Goal: Use online tool/utility: Utilize a website feature to perform a specific function

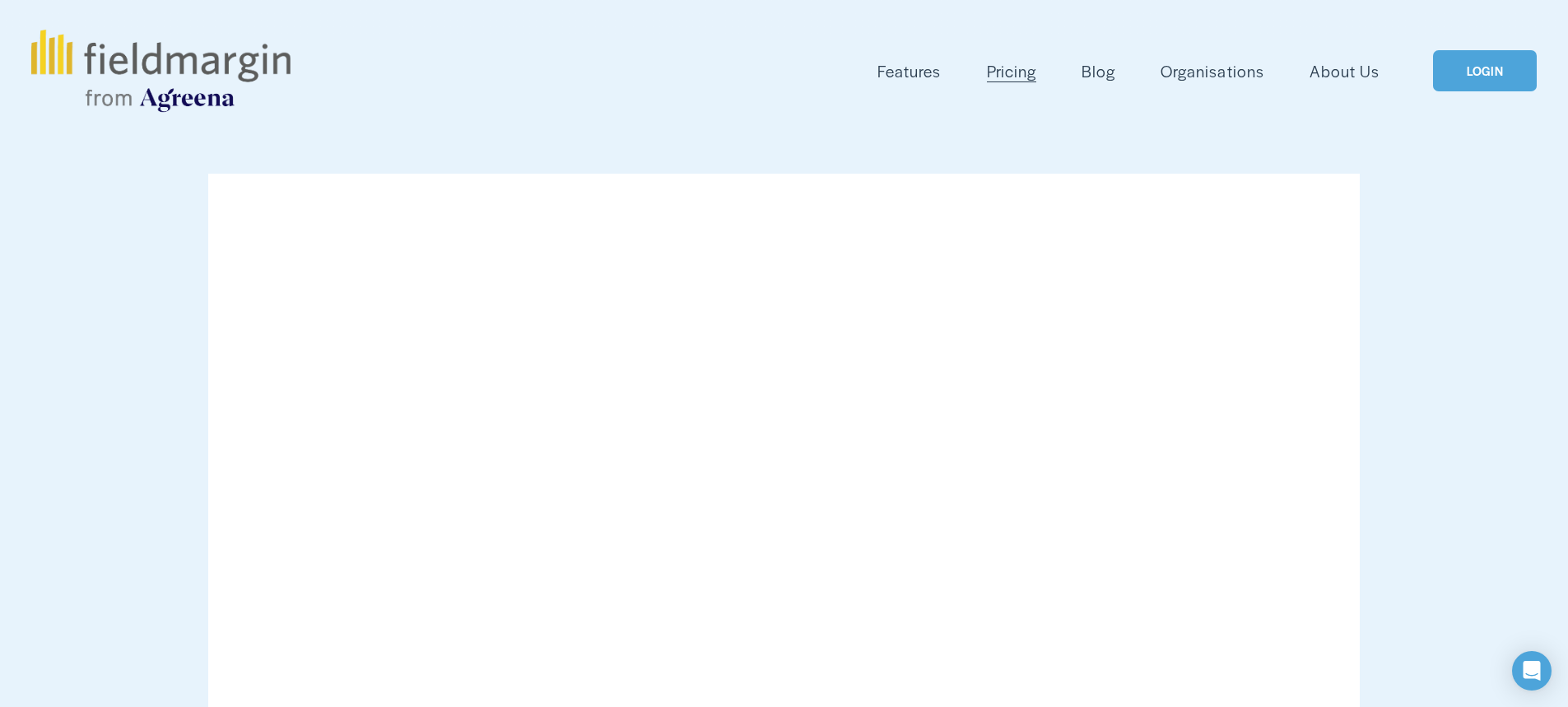
click at [1486, 75] on link "LOGIN" at bounding box center [1484, 71] width 104 height 42
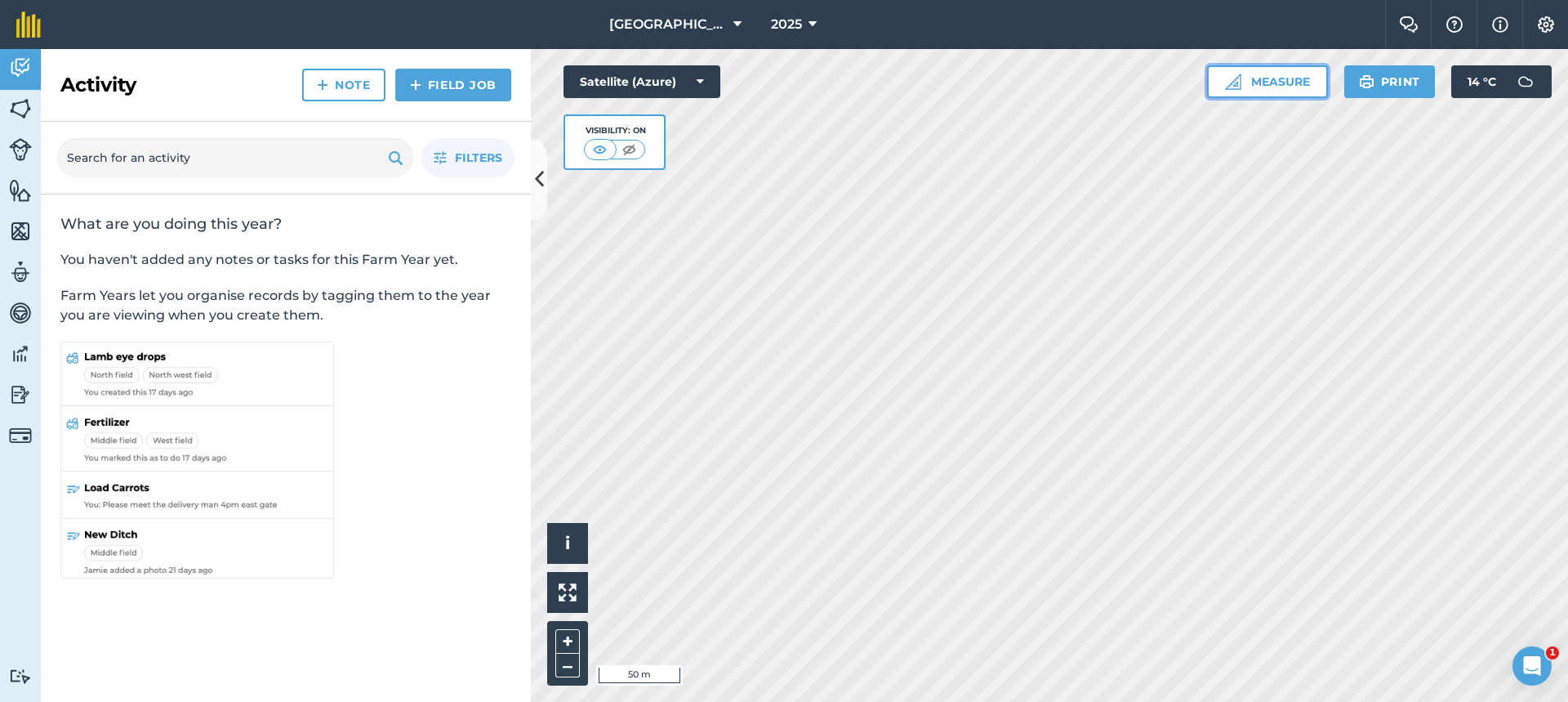
click at [1281, 88] on button "Measure" at bounding box center [1267, 81] width 120 height 32
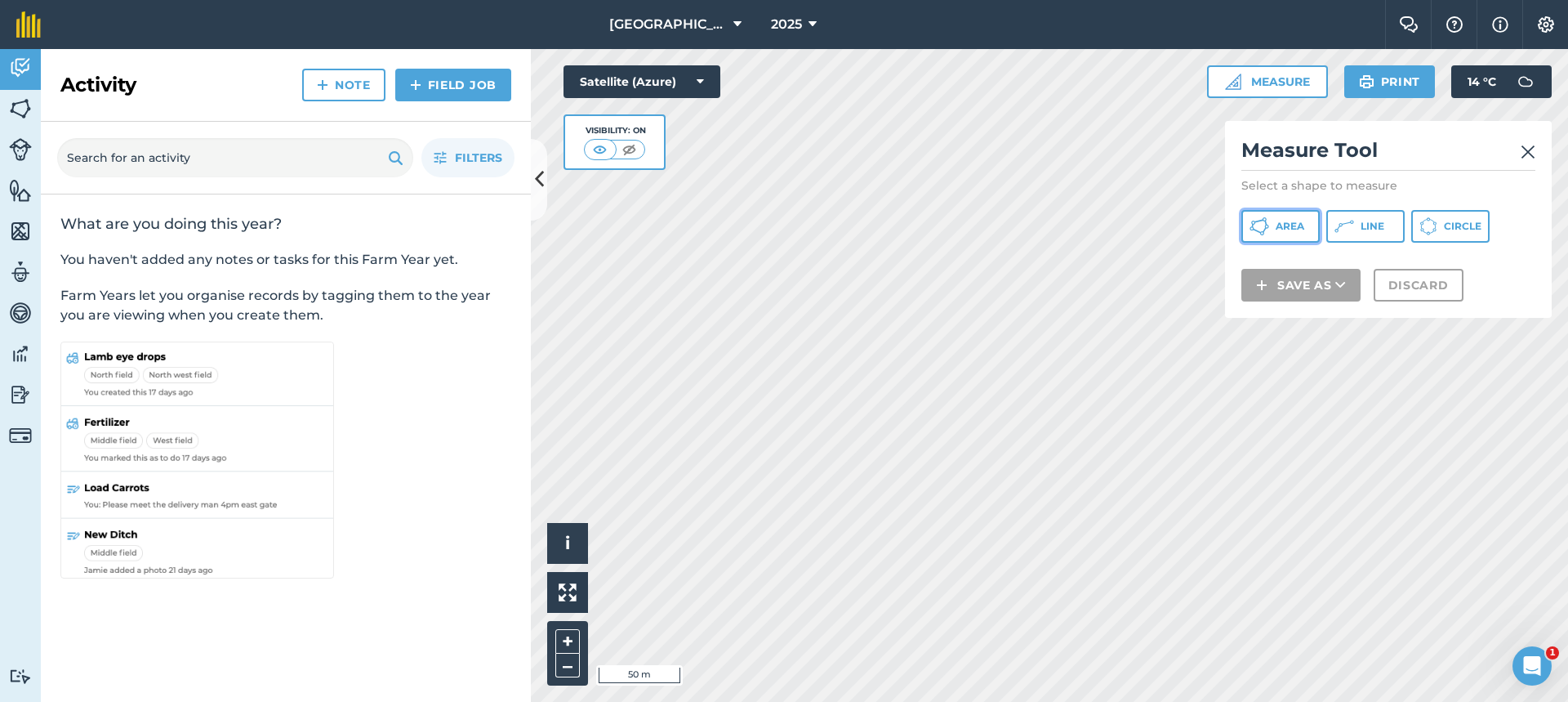
click at [1280, 219] on button "Area" at bounding box center [1280, 225] width 79 height 32
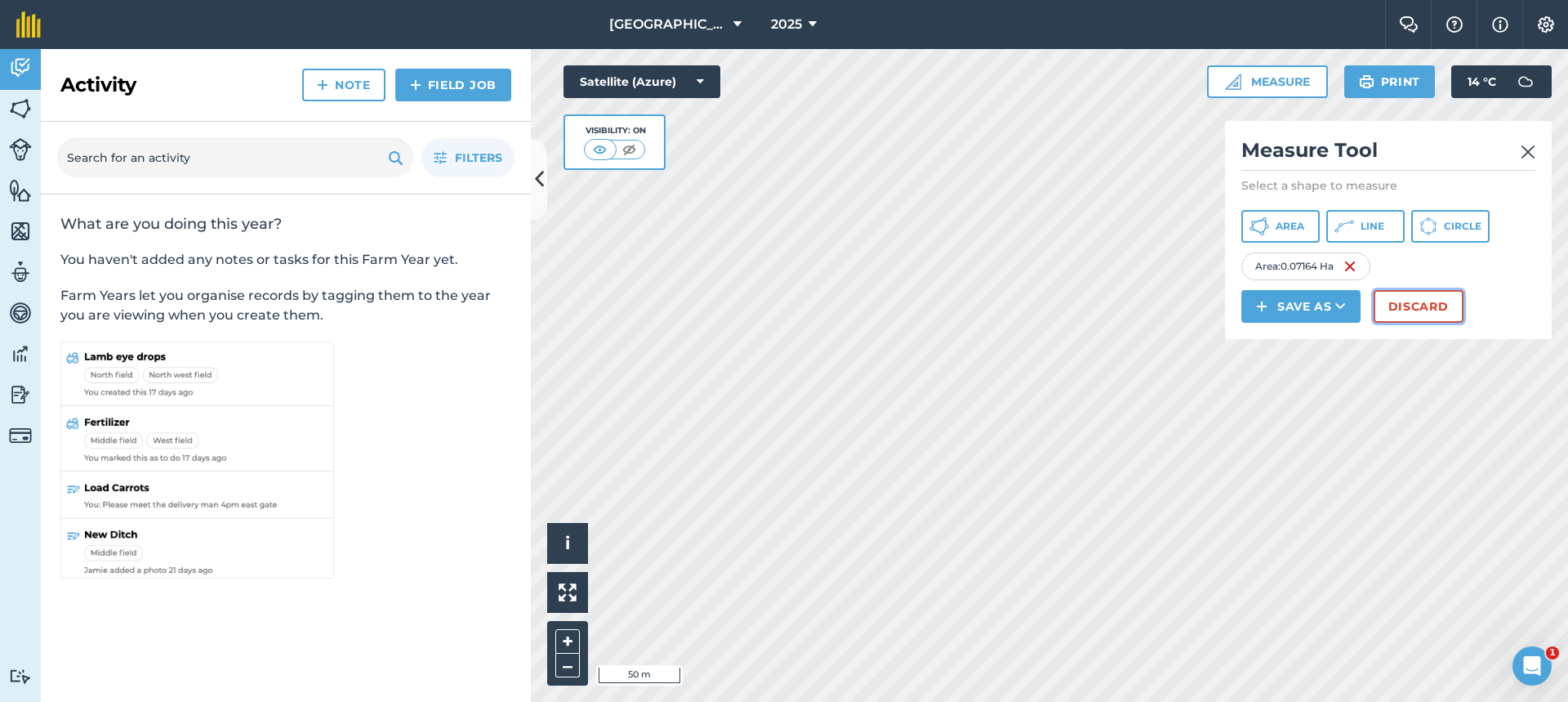
click at [1397, 306] on button "Discard" at bounding box center [1418, 306] width 90 height 32
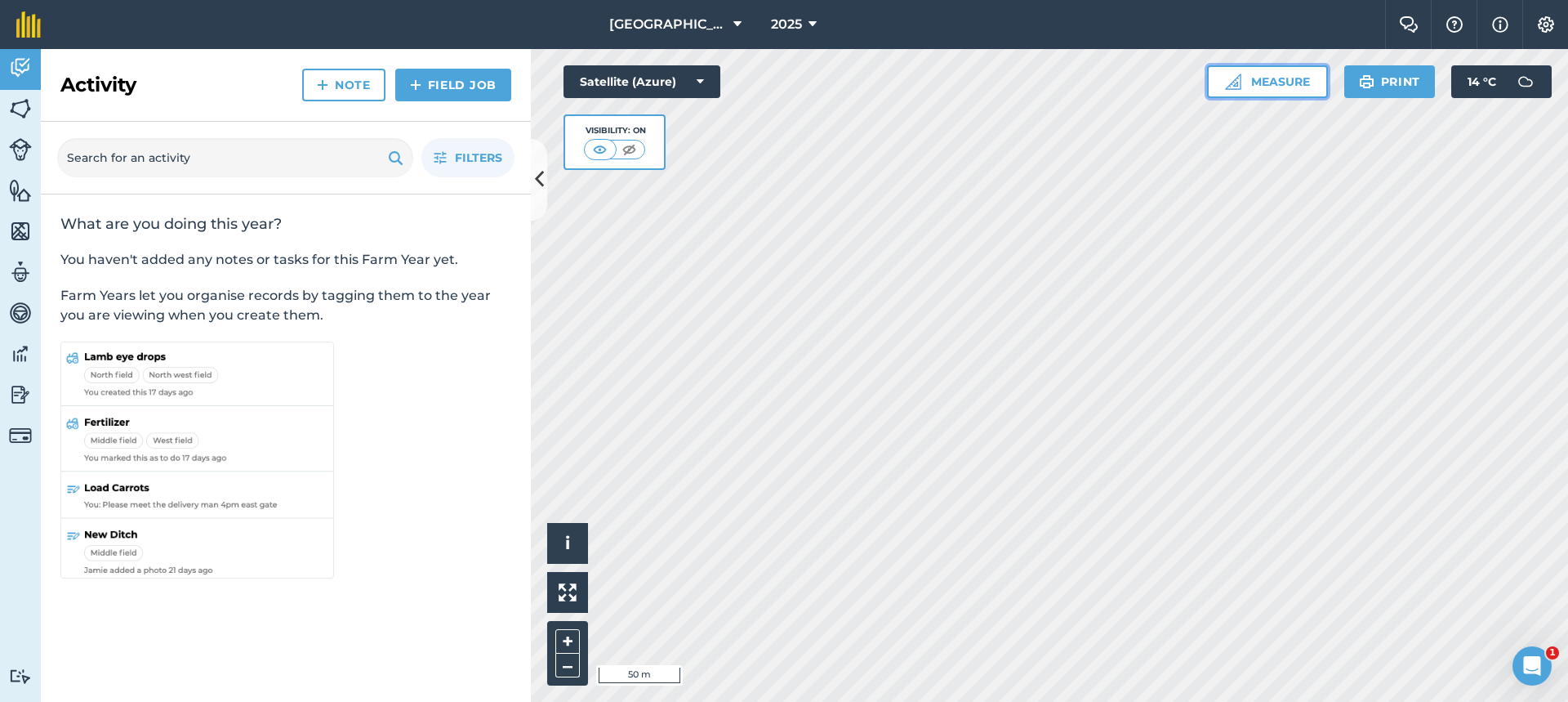
drag, startPoint x: 1264, startPoint y: 86, endPoint x: 1262, endPoint y: 96, distance: 10.2
click at [1265, 86] on button "Measure" at bounding box center [1267, 81] width 120 height 32
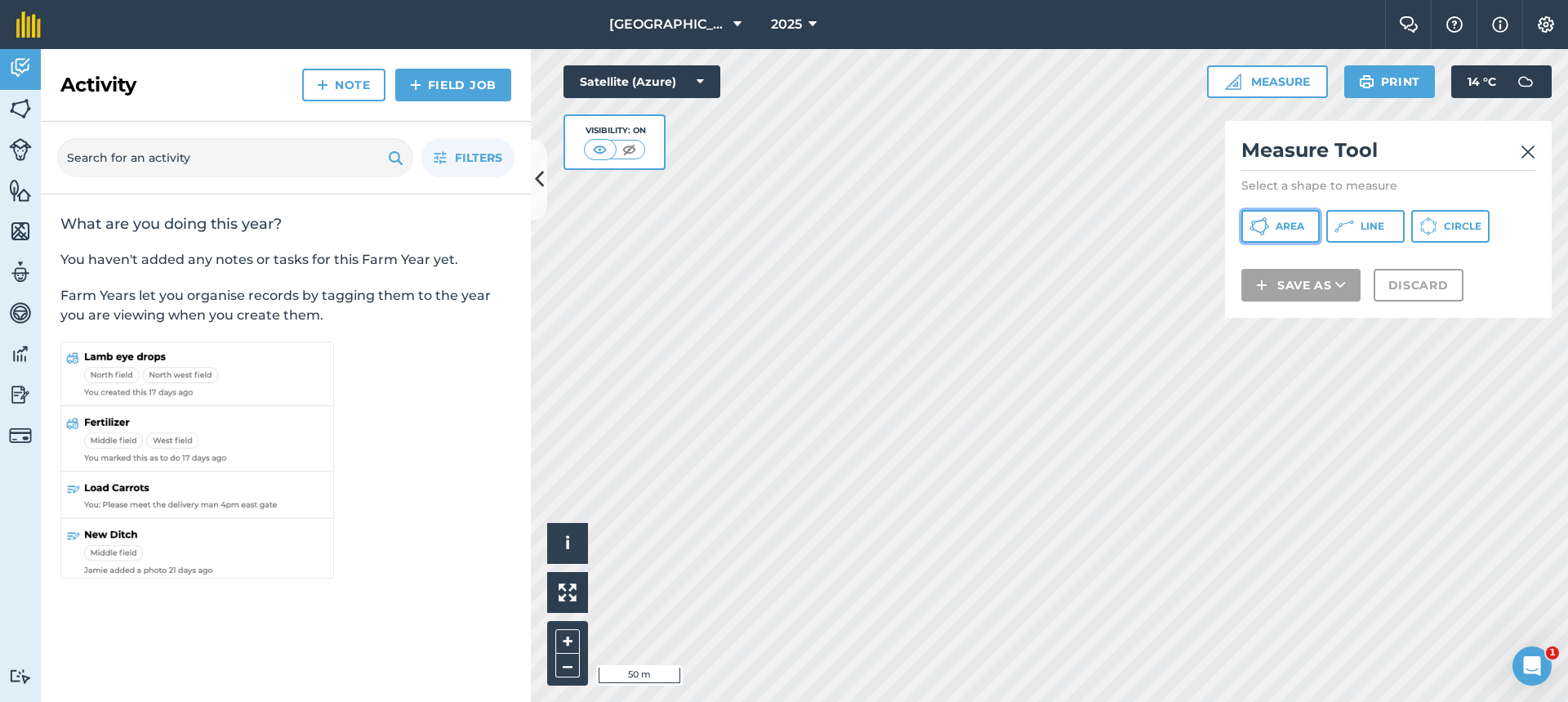
drag, startPoint x: 1284, startPoint y: 225, endPoint x: 1225, endPoint y: 233, distance: 59.5
click at [1283, 225] on span "Area" at bounding box center [1289, 226] width 29 height 13
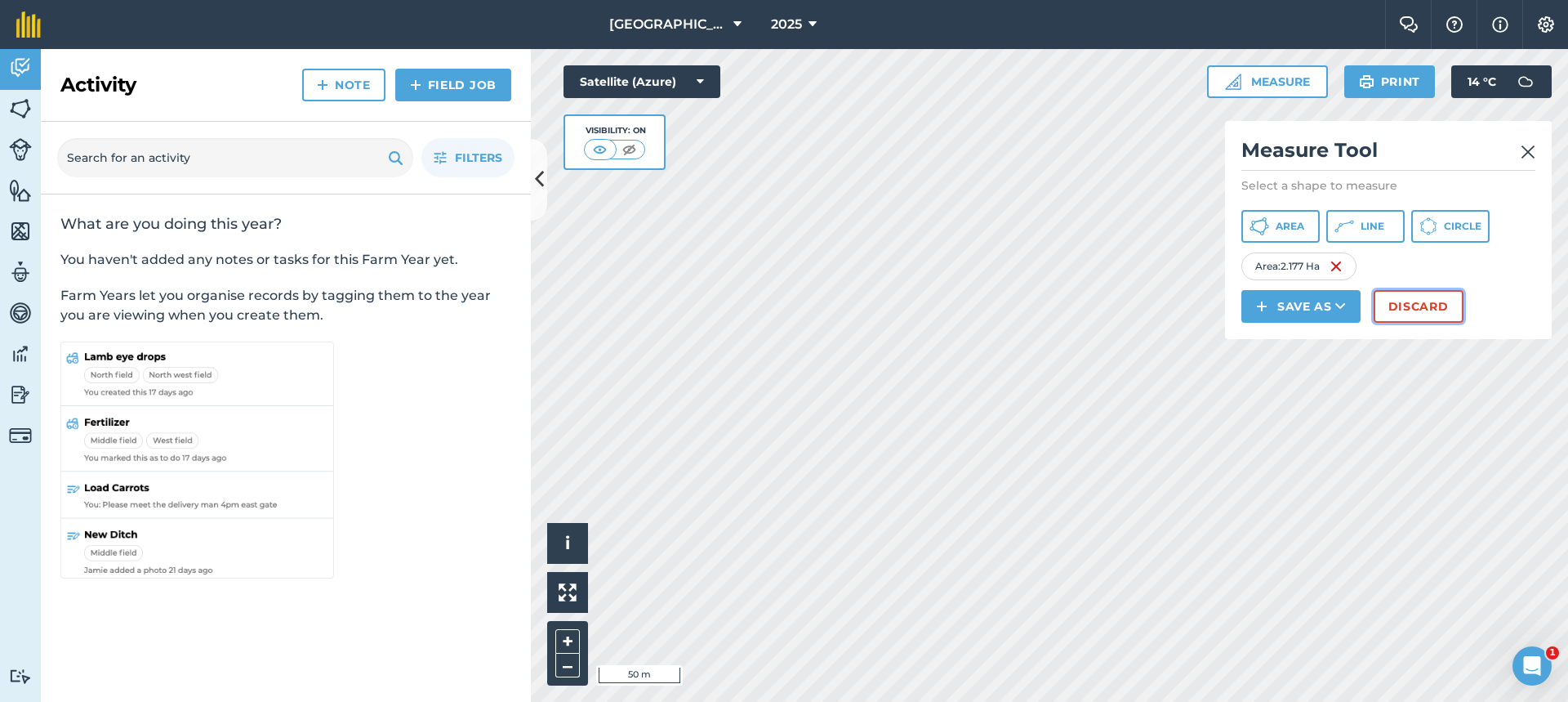
click at [1422, 310] on button "Discard" at bounding box center [1418, 306] width 90 height 32
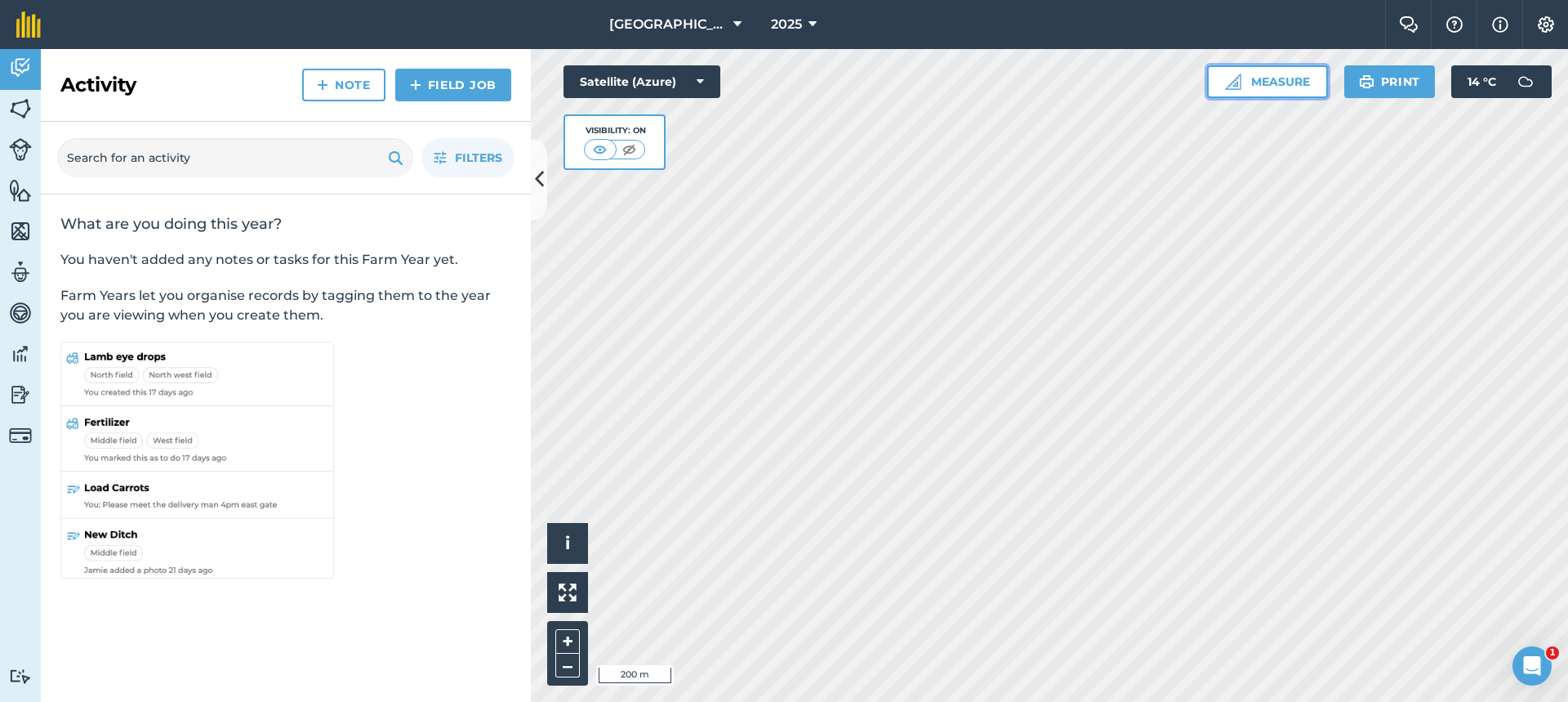
click at [1261, 79] on button "Measure" at bounding box center [1267, 81] width 120 height 32
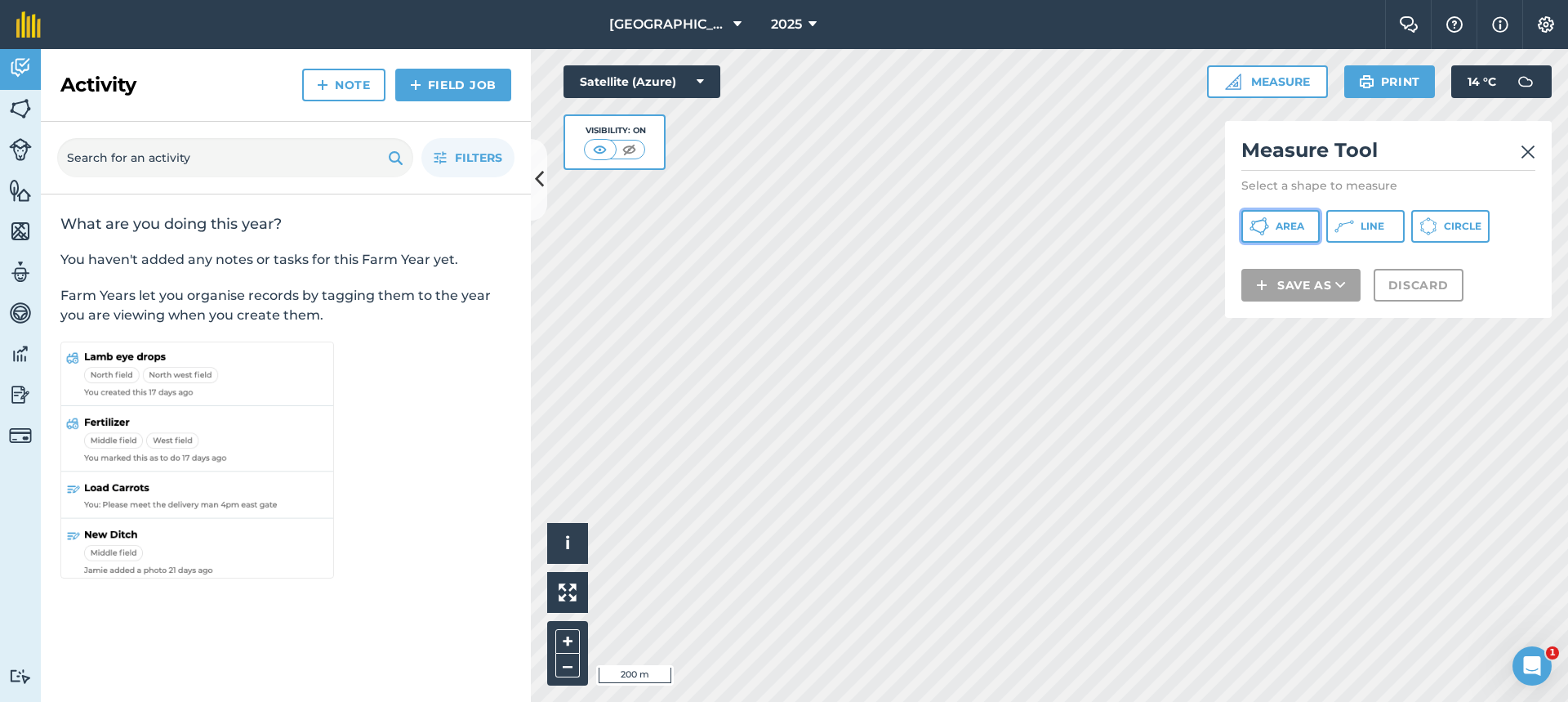
click at [1297, 234] on button "Area" at bounding box center [1280, 225] width 79 height 32
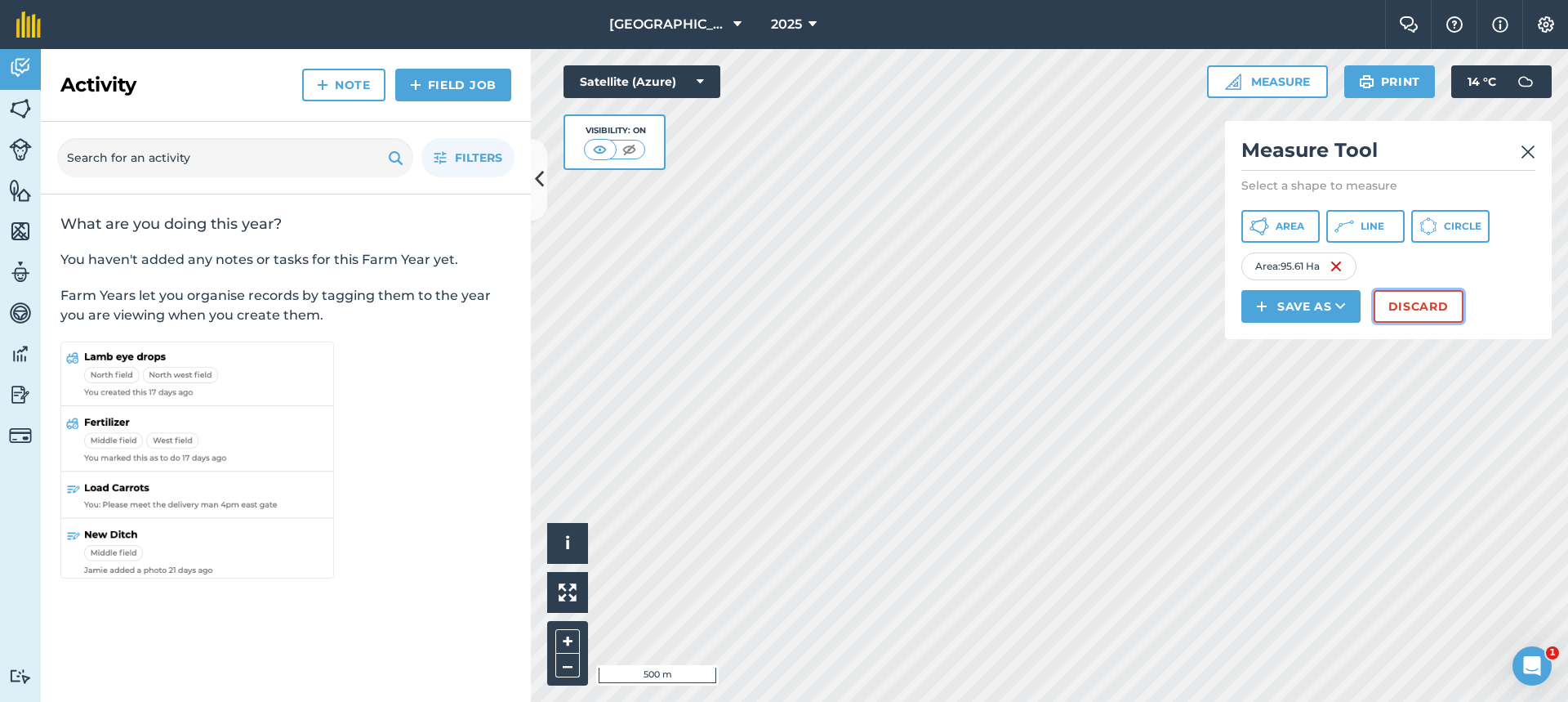
click at [1427, 301] on button "Discard" at bounding box center [1418, 306] width 90 height 32
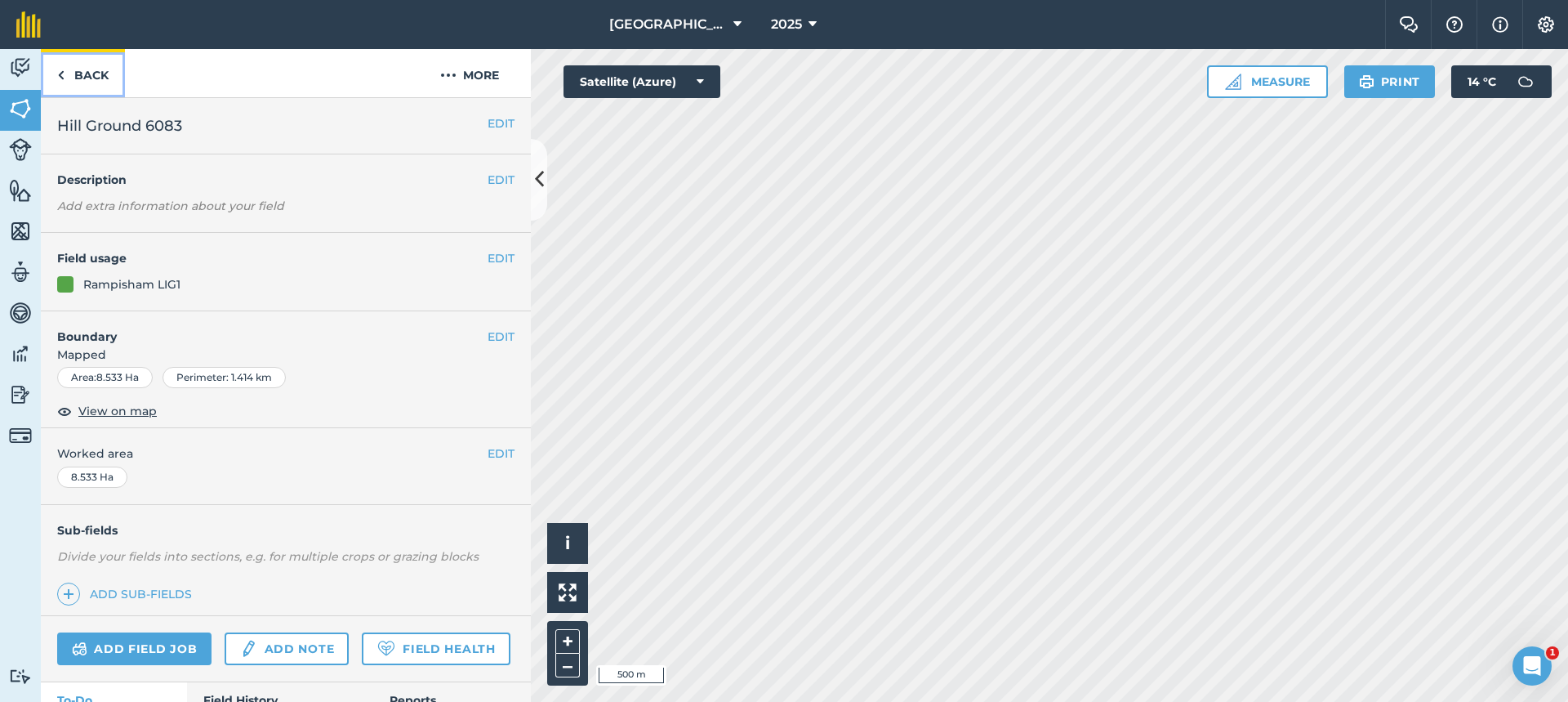
click at [90, 70] on link "Back" at bounding box center [82, 73] width 84 height 48
click at [104, 75] on link "Back" at bounding box center [82, 73] width 84 height 48
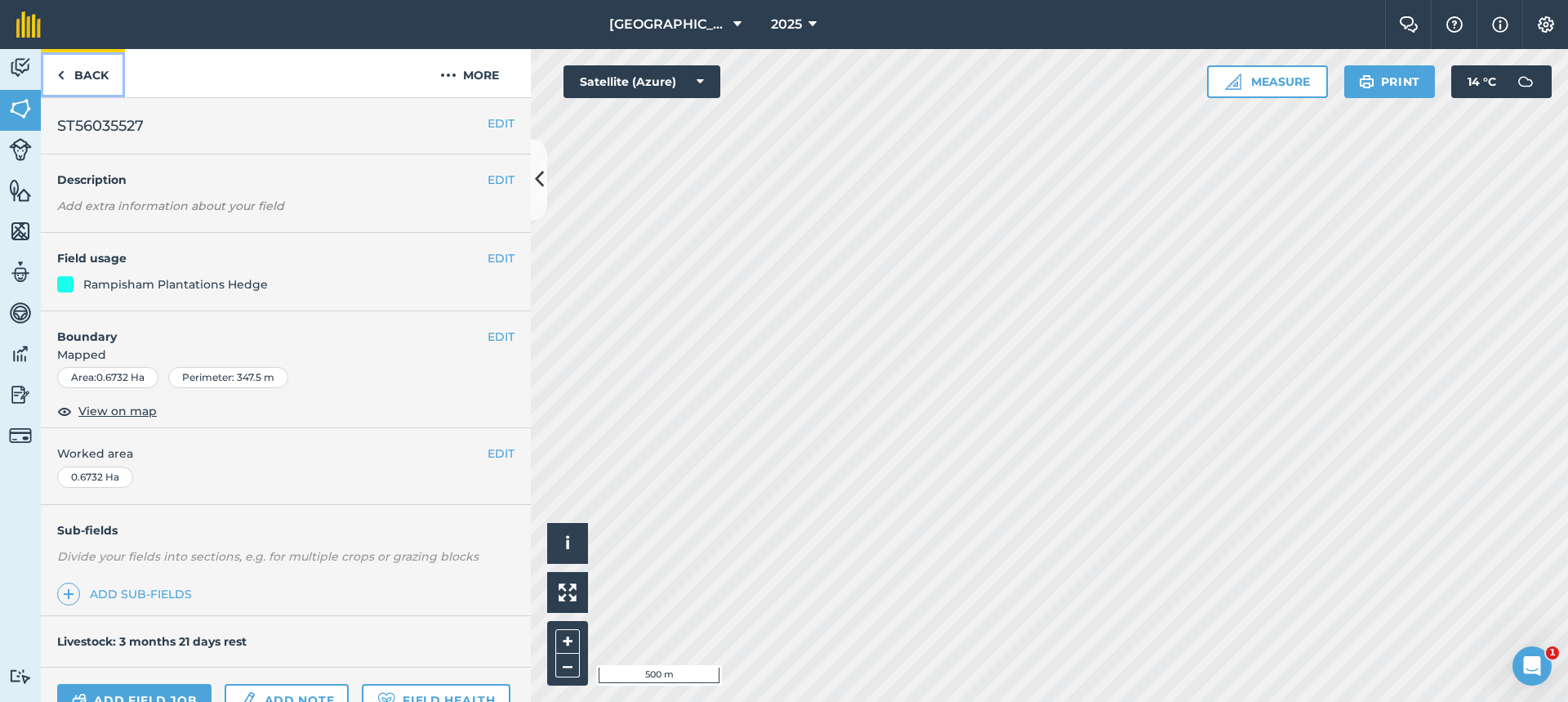
click at [91, 79] on link "Back" at bounding box center [82, 73] width 84 height 48
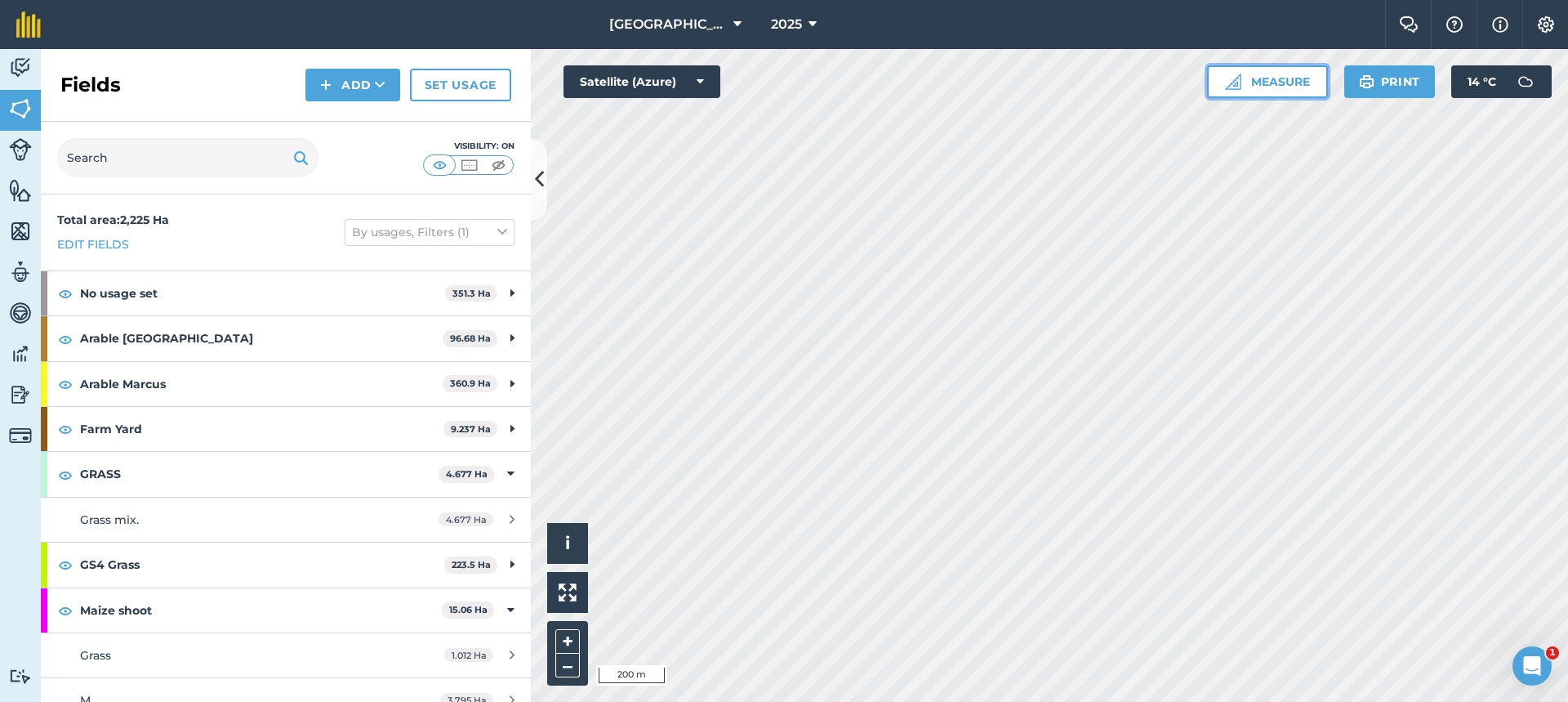
click at [1286, 86] on button "Measure" at bounding box center [1267, 81] width 120 height 32
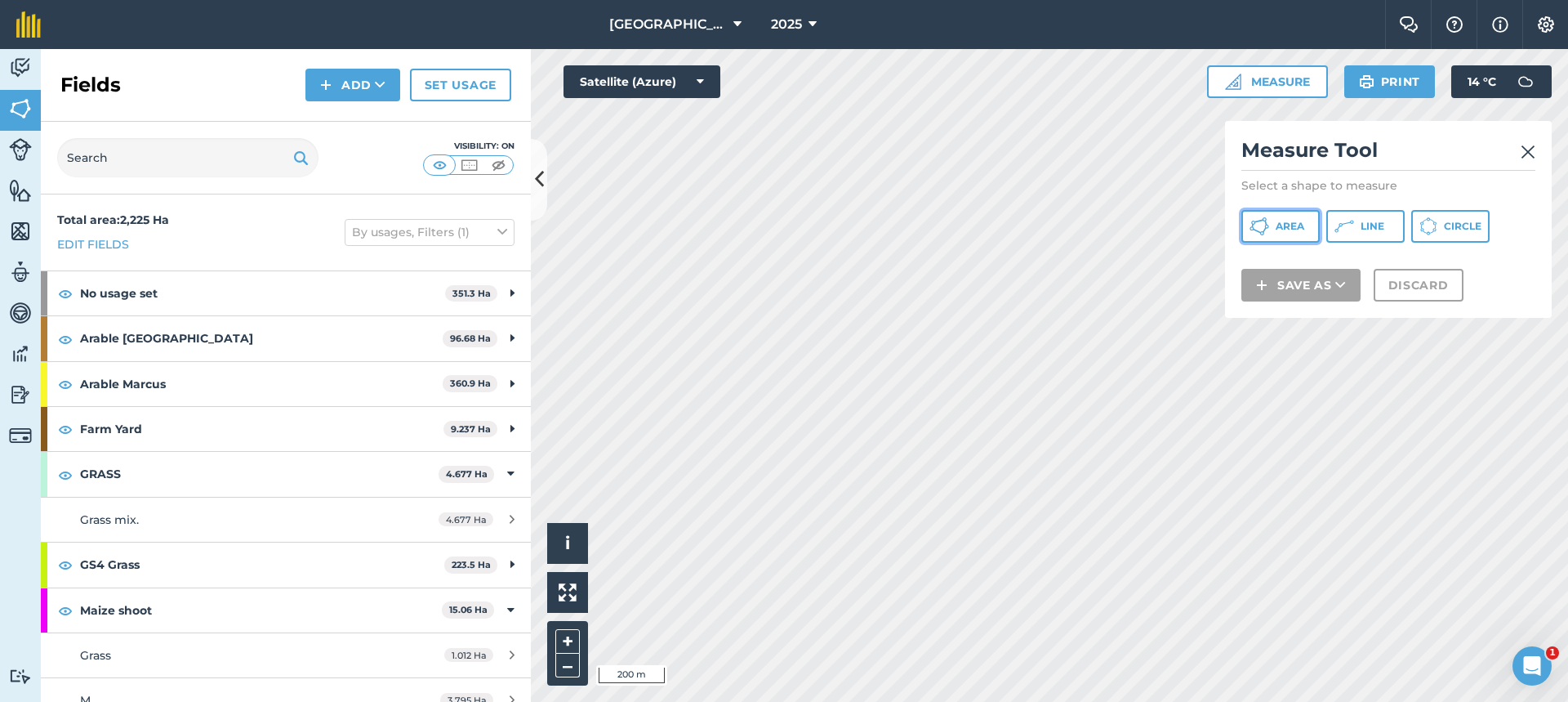
click at [1296, 231] on span "Area" at bounding box center [1289, 226] width 29 height 13
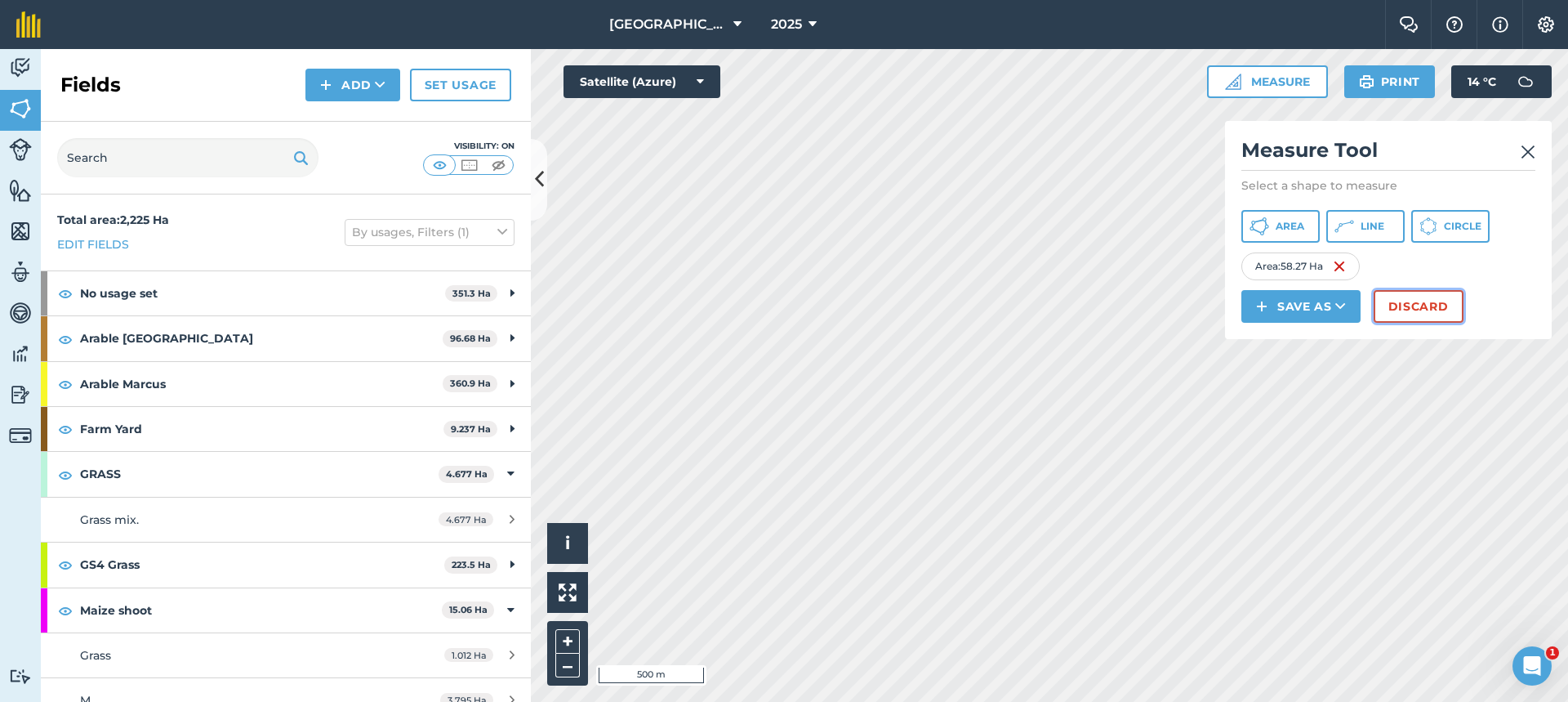
click at [1445, 313] on button "Discard" at bounding box center [1418, 306] width 90 height 32
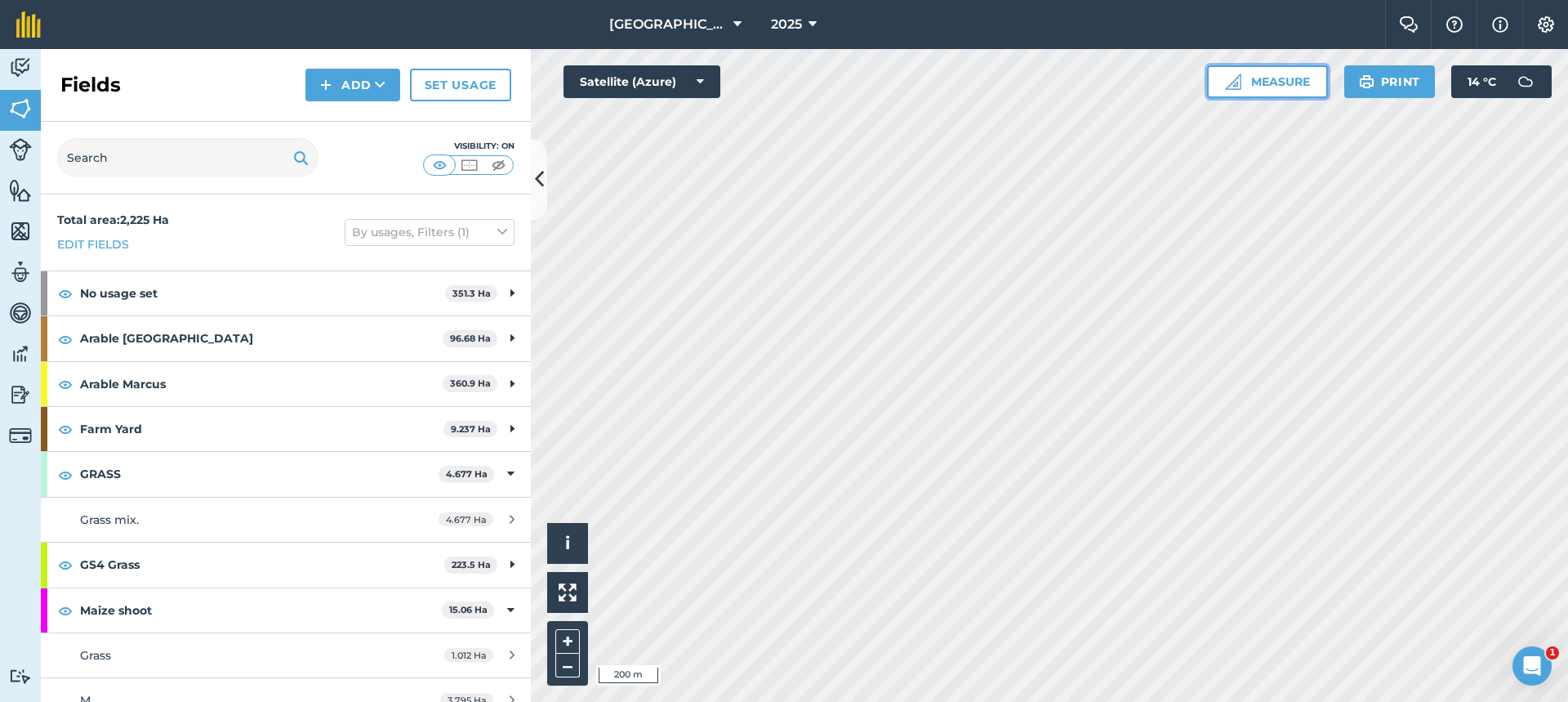
click at [1271, 89] on button "Measure" at bounding box center [1267, 81] width 120 height 32
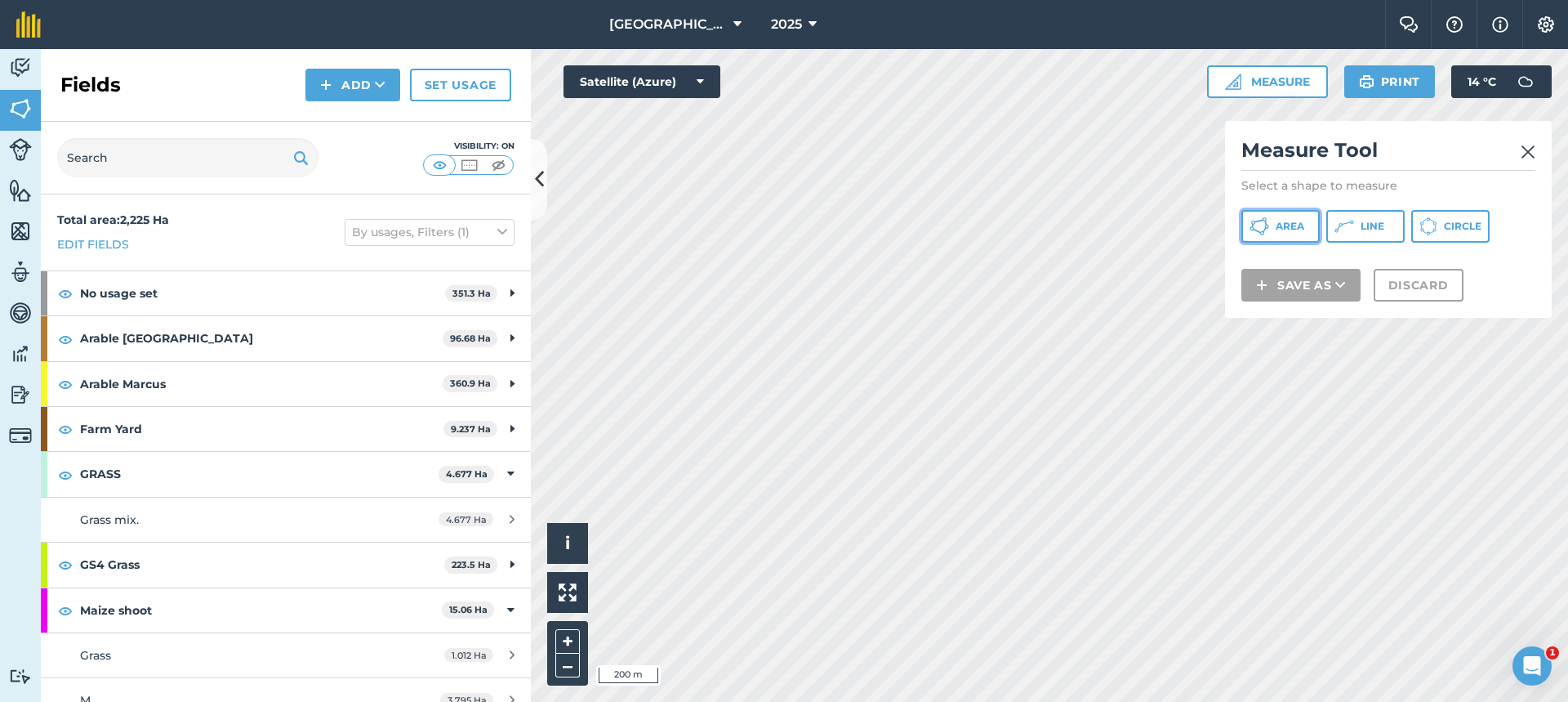
click at [1284, 226] on span "Area" at bounding box center [1289, 226] width 29 height 13
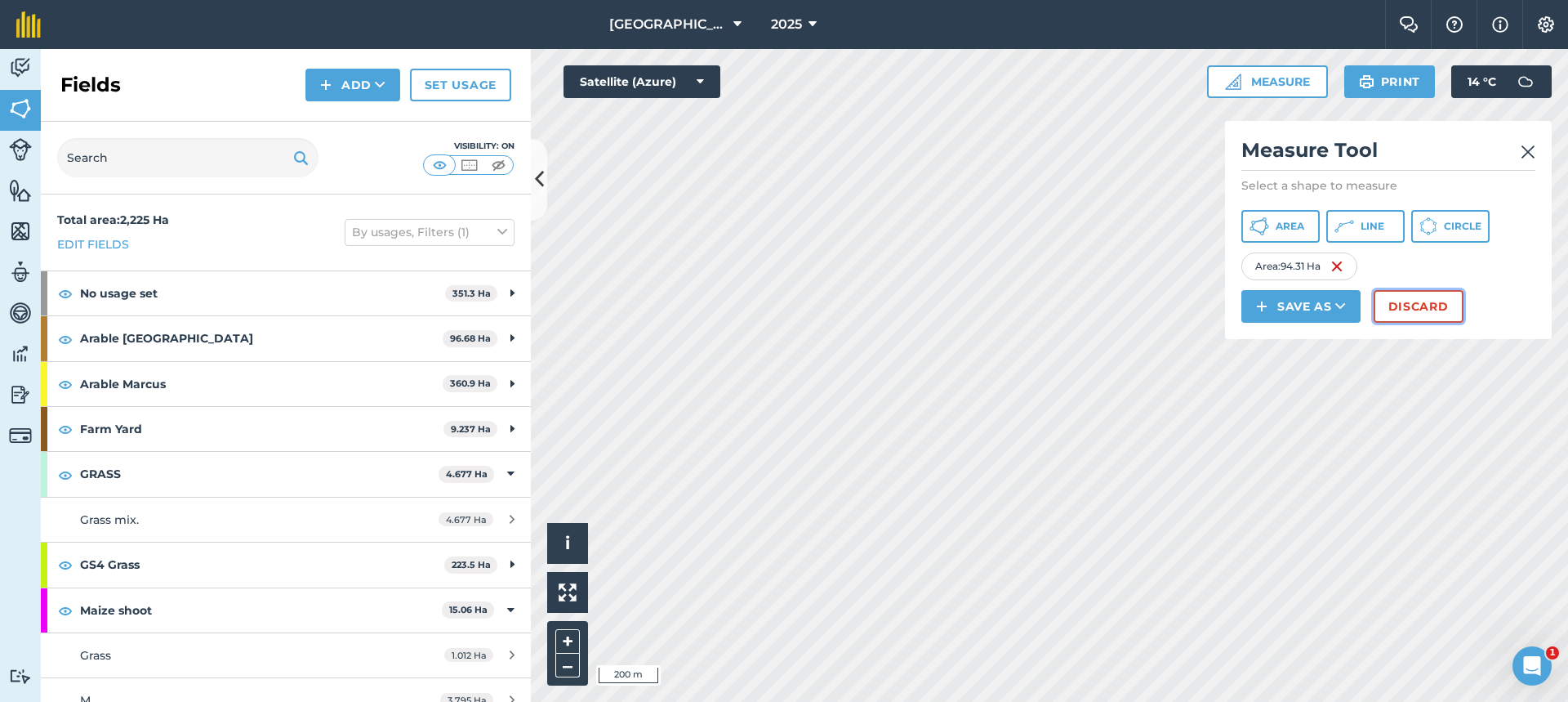
click at [1417, 315] on button "Discard" at bounding box center [1418, 306] width 90 height 32
